Goal: Task Accomplishment & Management: Manage account settings

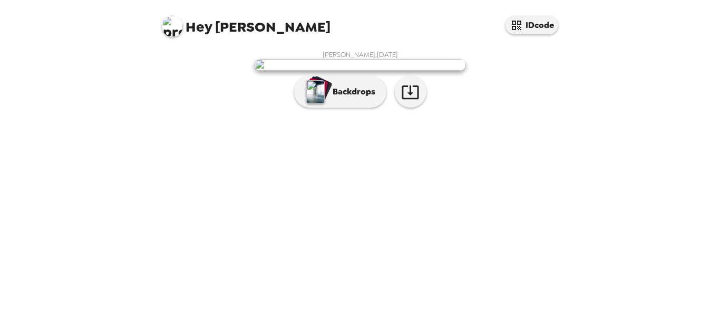
scroll to position [62, 0]
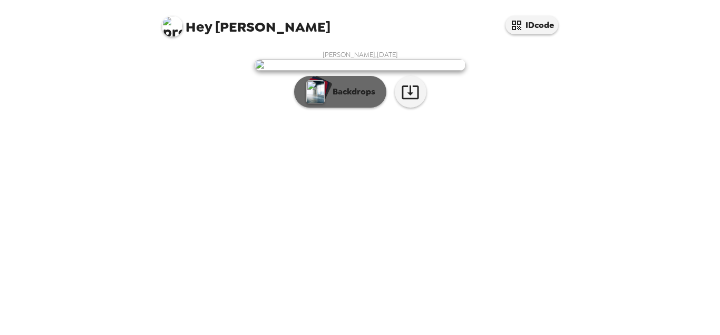
click at [314, 103] on img "button" at bounding box center [315, 91] width 18 height 23
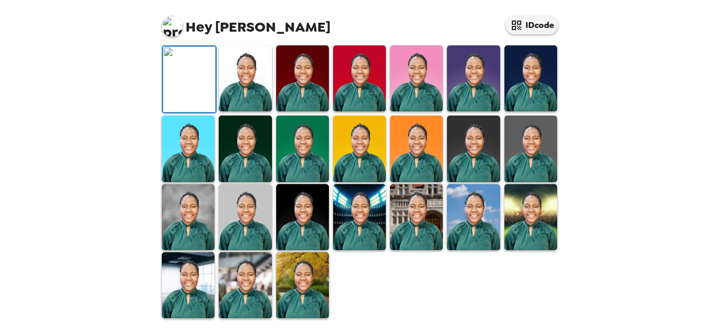
scroll to position [326, 0]
click at [541, 79] on img at bounding box center [531, 78] width 53 height 66
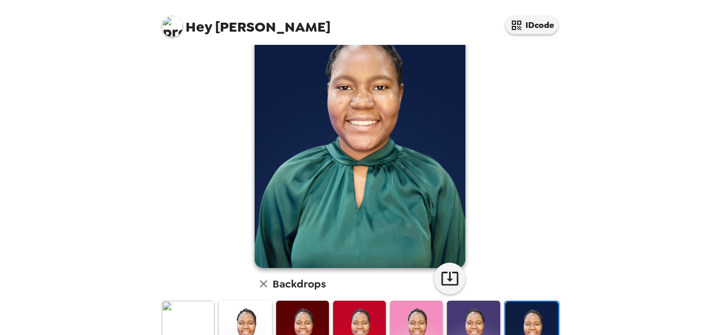
scroll to position [72, 0]
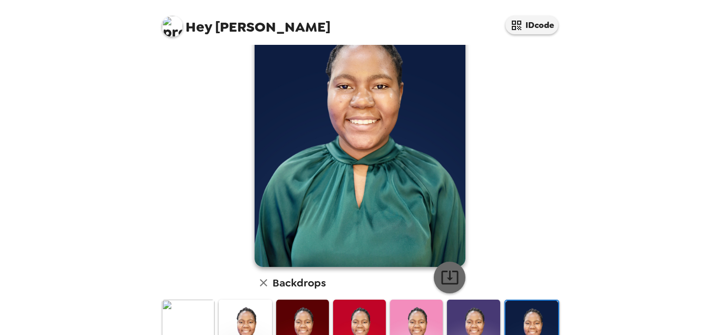
click at [448, 280] on icon "button" at bounding box center [450, 277] width 18 height 18
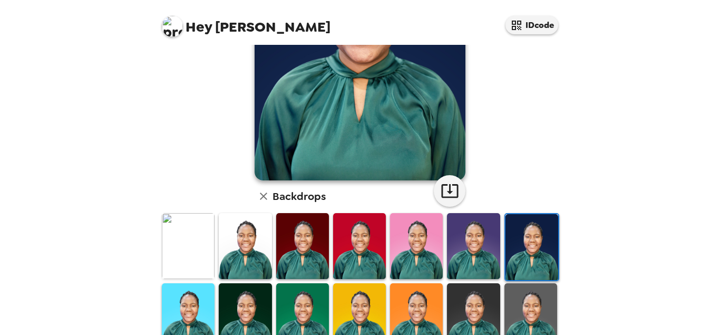
scroll to position [165, 0]
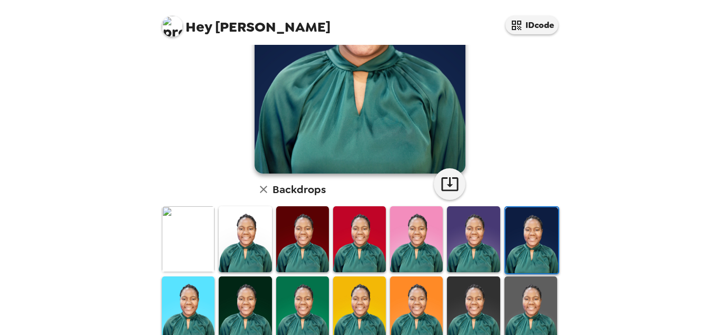
click at [207, 240] on img at bounding box center [188, 239] width 53 height 66
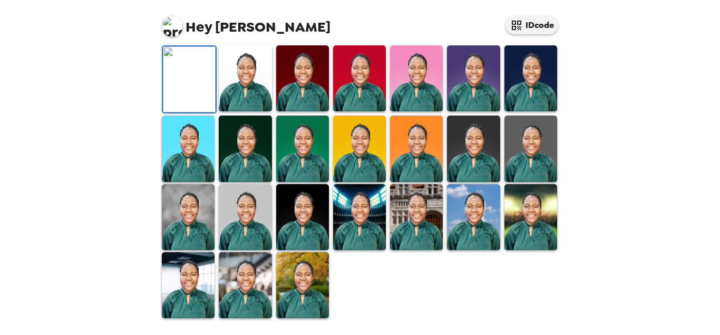
click at [446, 33] on icon "button" at bounding box center [450, 23] width 18 height 18
click at [236, 111] on img at bounding box center [245, 78] width 53 height 66
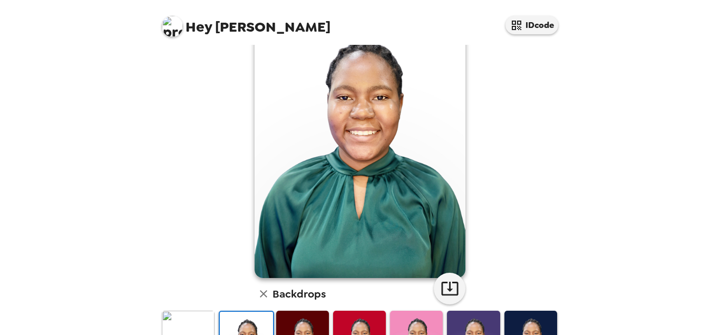
scroll to position [65, 0]
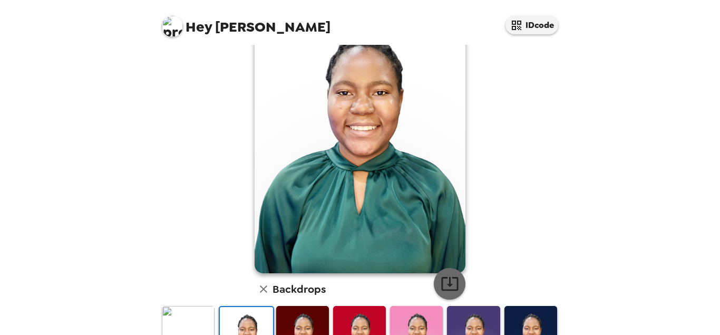
click at [448, 286] on icon "button" at bounding box center [450, 283] width 18 height 18
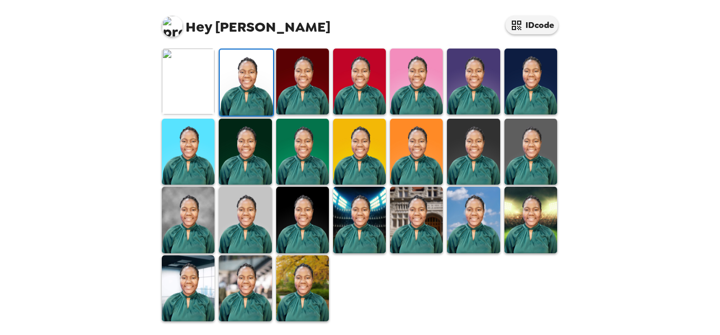
scroll to position [324, 0]
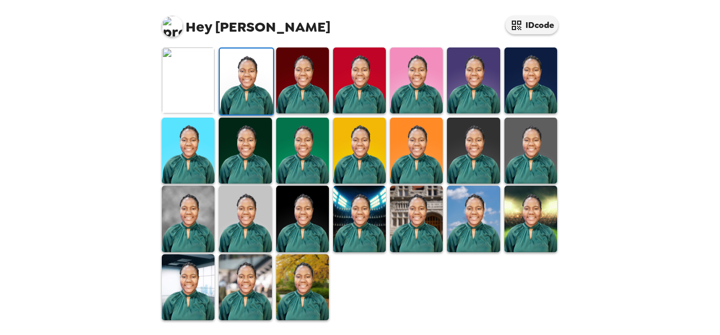
click at [244, 233] on img at bounding box center [245, 219] width 53 height 66
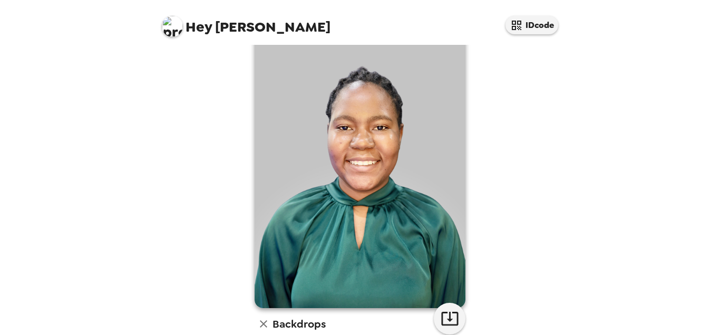
scroll to position [24, 0]
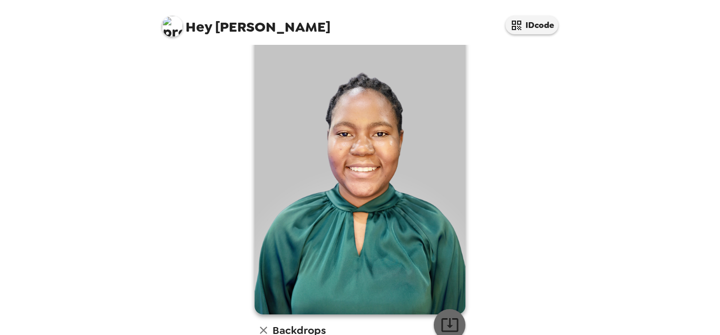
click at [450, 321] on icon "button" at bounding box center [449, 325] width 17 height 14
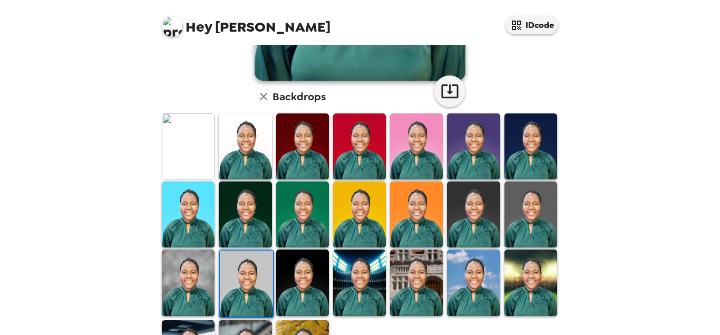
scroll to position [259, 0]
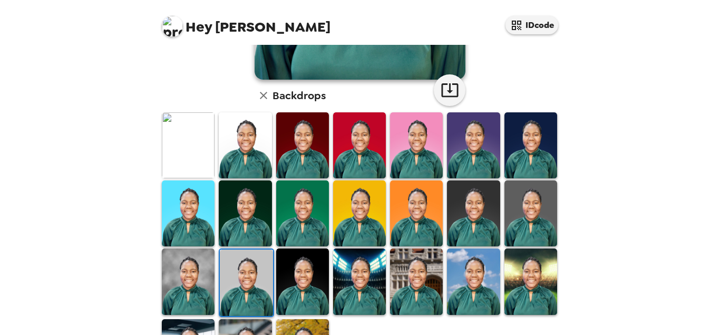
click at [259, 219] on img at bounding box center [245, 213] width 53 height 66
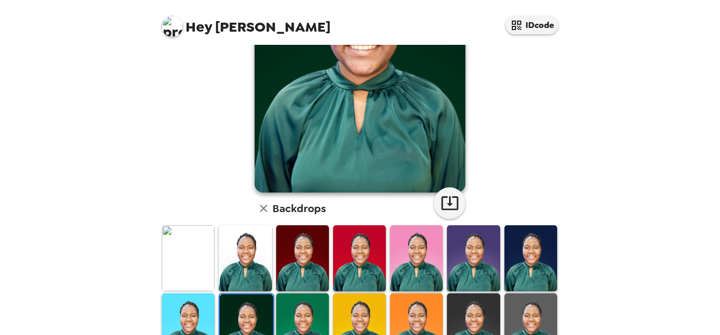
scroll to position [117, 0]
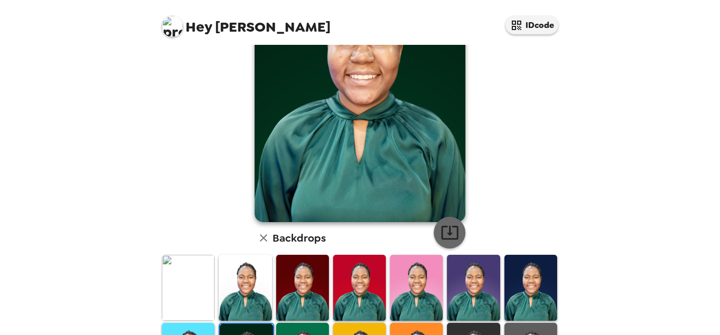
click at [448, 233] on icon "button" at bounding box center [450, 232] width 18 height 18
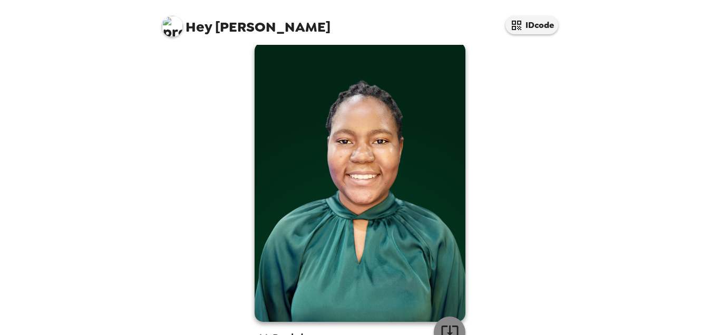
scroll to position [0, 0]
